Goal: Information Seeking & Learning: Learn about a topic

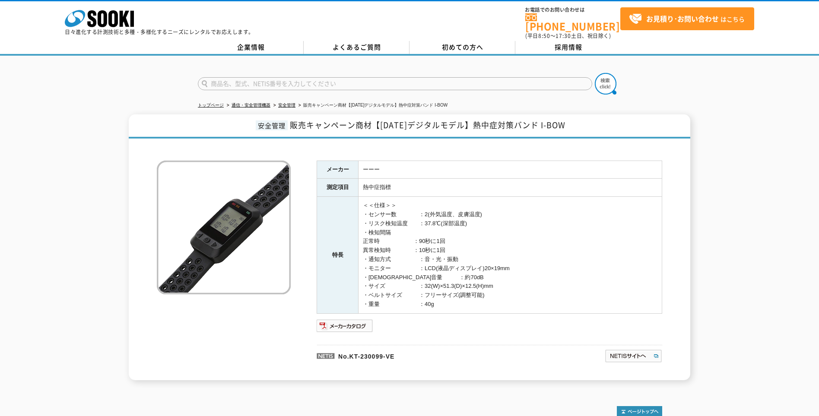
click at [464, 231] on td "＜＜仕様＞＞ ・センサー数　　　　：2(外気温度、皮膚温度) ・リスク検知温度　　：37.8℃(深部温度) ・検知間隔 正常時　　　　　　：90秒に1回 異常…" at bounding box center [510, 255] width 304 height 117
drag, startPoint x: 484, startPoint y: 214, endPoint x: 492, endPoint y: 201, distance: 15.1
click at [492, 201] on td "＜＜仕様＞＞ ・センサー数　　　　：2(外気温度、皮膚温度) ・リスク検知温度　　：37.8℃(深部温度) ・検知間隔 正常時　　　　　　：90秒に1回 異常…" at bounding box center [510, 255] width 304 height 117
drag, startPoint x: 492, startPoint y: 201, endPoint x: 487, endPoint y: 221, distance: 20.1
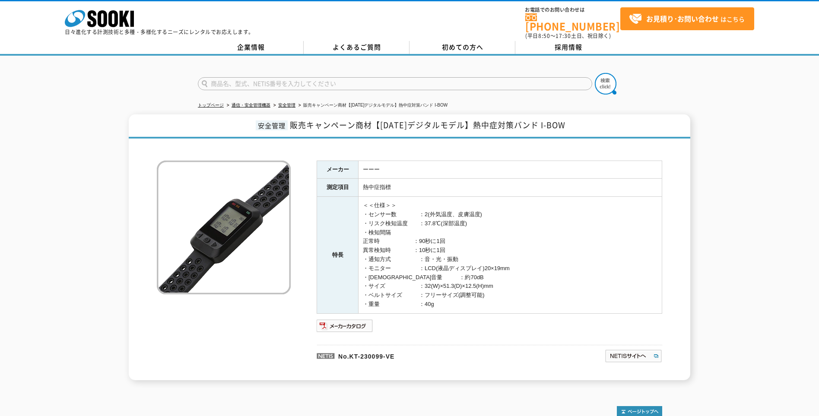
click at [487, 221] on td "＜＜仕様＞＞ ・センサー数　　　　：2(外気温度、皮膚温度) ・リスク検知温度　　：37.8℃(深部温度) ・検知間隔 正常時　　　　　　：90秒に1回 異常…" at bounding box center [510, 255] width 304 height 117
drag, startPoint x: 489, startPoint y: 209, endPoint x: 491, endPoint y: 203, distance: 5.5
click at [491, 203] on td "＜＜仕様＞＞ ・センサー数　　　　：2(外気温度、皮膚温度) ・リスク検知温度　　：37.8℃(深部温度) ・検知間隔 正常時　　　　　　：90秒に1回 異常…" at bounding box center [510, 255] width 304 height 117
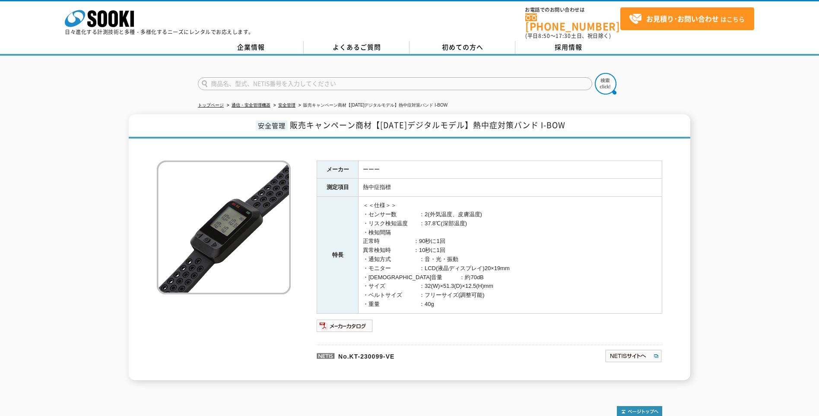
drag, startPoint x: 491, startPoint y: 203, endPoint x: 534, endPoint y: 302, distance: 107.7
click at [534, 302] on td "＜＜仕様＞＞ ・センサー数　　　　：2(外気温度、皮膚温度) ・リスク検知温度　　：37.8℃(深部温度) ・検知間隔 正常時　　　　　　：90秒に1回 異常…" at bounding box center [510, 255] width 304 height 117
drag, startPoint x: 535, startPoint y: 298, endPoint x: 564, endPoint y: 222, distance: 81.9
click at [564, 222] on td "＜＜仕様＞＞ ・センサー数　　　　：2(外気温度、皮膚温度) ・リスク検知温度　　：37.8℃(深部温度) ・検知間隔 正常時　　　　　　：90秒に1回 異常…" at bounding box center [510, 255] width 304 height 117
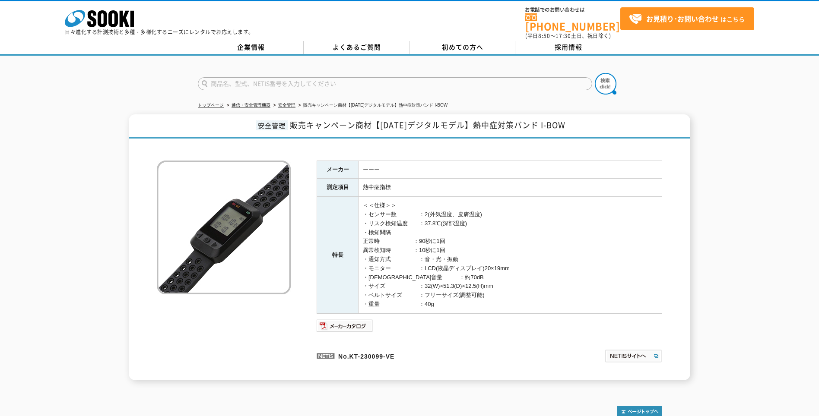
click at [564, 222] on td "＜＜仕様＞＞ ・センサー数　　　　：2(外気温度、皮膚温度) ・リスク検知温度　　：37.8℃(深部温度) ・検知間隔 正常時　　　　　　：90秒に1回 異常…" at bounding box center [510, 255] width 304 height 117
drag, startPoint x: 365, startPoint y: 212, endPoint x: 473, endPoint y: 297, distance: 137.5
click at [473, 297] on td "＜＜仕様＞＞ ・センサー数　　　　：2(外気温度、皮膚温度) ・リスク検知温度　　：37.8℃(深部温度) ・検知間隔 正常時　　　　　　：90秒に1回 異常…" at bounding box center [510, 255] width 304 height 117
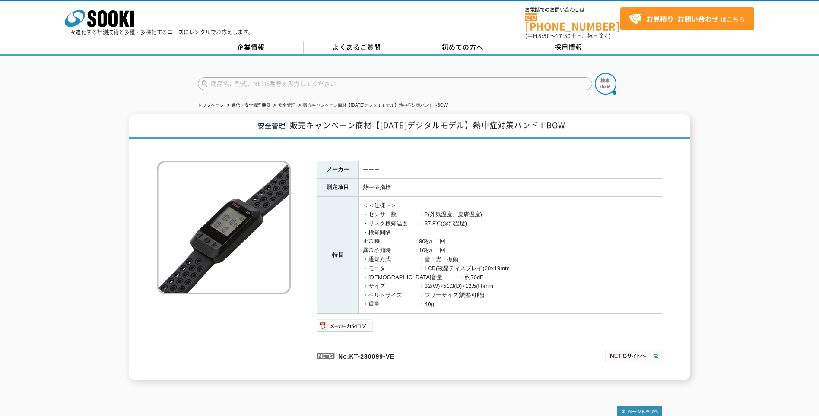
click at [473, 297] on td "＜＜仕様＞＞ ・センサー数　　　　：2(外気温度、皮膚温度) ・リスク検知温度　　：37.8℃(深部温度) ・検知間隔 正常時　　　　　　：90秒に1回 異常…" at bounding box center [510, 255] width 304 height 117
